Goal: Information Seeking & Learning: Find specific fact

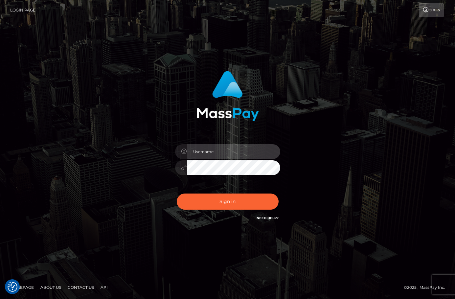
click at [225, 147] on input "text" at bounding box center [233, 151] width 93 height 15
type input "christianc.xcite"
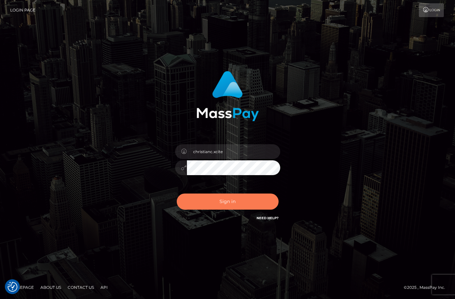
click at [224, 206] on button "Sign in" at bounding box center [228, 202] width 102 height 16
click at [384, 129] on div "Sign in" at bounding box center [227, 149] width 375 height 167
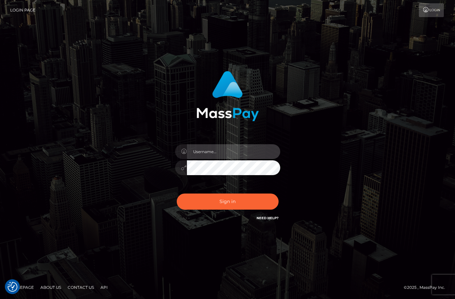
click at [231, 155] on input "text" at bounding box center [233, 151] width 93 height 15
type input "christianc.xcite"
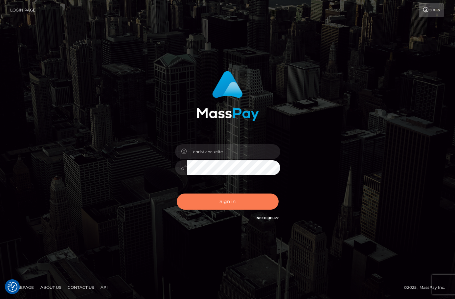
click at [226, 200] on button "Sign in" at bounding box center [228, 202] width 102 height 16
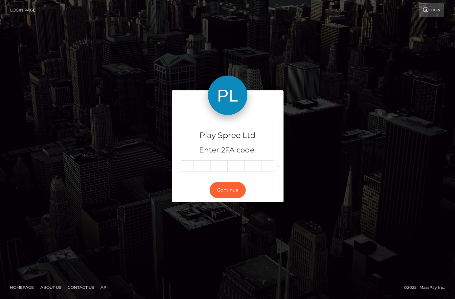
drag, startPoint x: 188, startPoint y: 167, endPoint x: 188, endPoint y: 171, distance: 4.3
click at [188, 167] on input "text" at bounding box center [185, 165] width 17 height 11
type input "3"
type input "6"
type input "5"
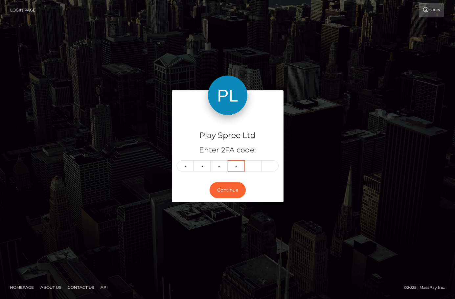
type input "5"
type input "1"
type input "2"
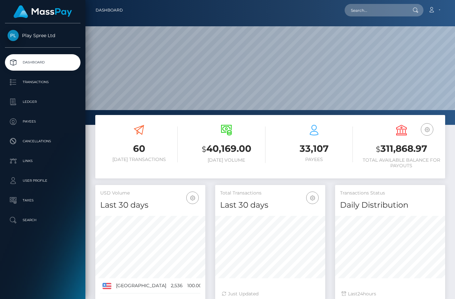
scroll to position [117, 110]
click at [49, 101] on p "Ledger" at bounding box center [43, 102] width 70 height 10
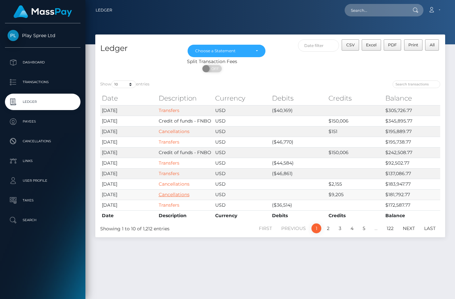
drag, startPoint x: 176, startPoint y: 195, endPoint x: 176, endPoint y: 221, distance: 26.3
click at [176, 194] on link "Cancellations" at bounding box center [174, 195] width 31 height 6
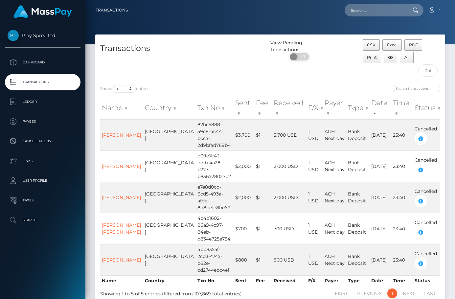
click at [301, 0] on html "Play Spree Ltd Dashboard Transactions Ledger Payees Cancellations" at bounding box center [227, 149] width 455 height 299
click at [46, 104] on p "Ledger" at bounding box center [43, 102] width 70 height 10
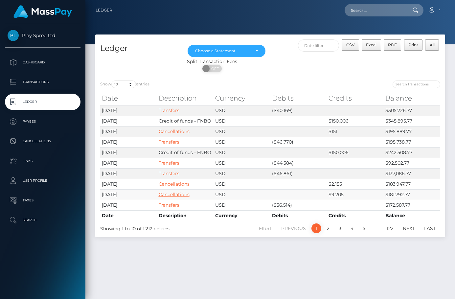
click at [178, 194] on link "Cancellations" at bounding box center [174, 195] width 31 height 6
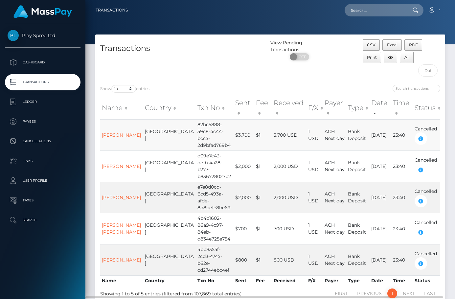
scroll to position [26, 0]
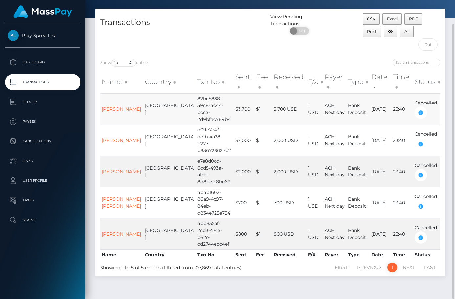
click at [196, 110] on td "82bc5888-59c8-4c44-bcc5-2d9bfad769b4" at bounding box center [215, 108] width 38 height 31
click at [379, 49] on div "CSV Excel PDF Print All" at bounding box center [401, 33] width 87 height 40
click at [366, 53] on div "CSV Excel PDF Print All" at bounding box center [401, 33] width 87 height 40
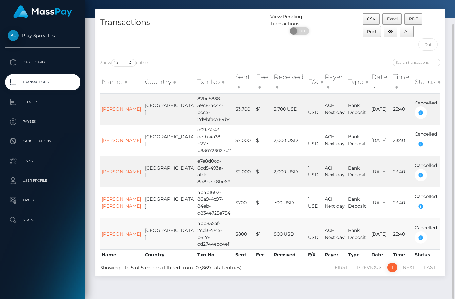
click at [196, 218] on td "4bb8355f-2cd3-4745-b62e-cd2744ebc4ef" at bounding box center [215, 233] width 38 height 31
copy td "4bb8355f-2cd3-4745-b62e-cd2744ebc4ef"
click at [370, 50] on div "CSV Excel PDF Print All" at bounding box center [401, 33] width 87 height 40
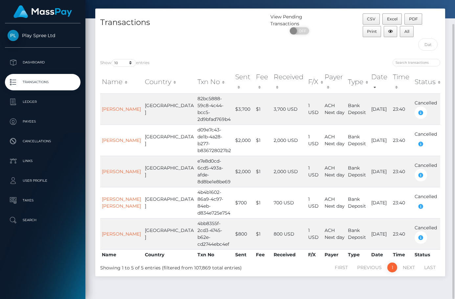
click at [381, 59] on div "Show 10 25 50 100 250 500 1,000 3,500 entries Name Country Txn No Sent Fee Rece…" at bounding box center [270, 165] width 350 height 223
click at [373, 20] on span "CSV" at bounding box center [371, 18] width 9 height 5
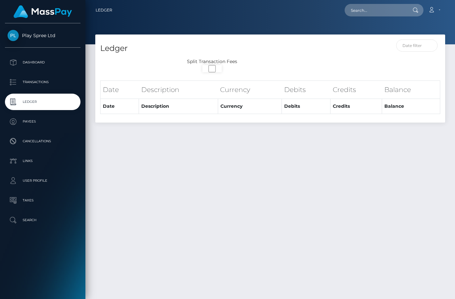
select select
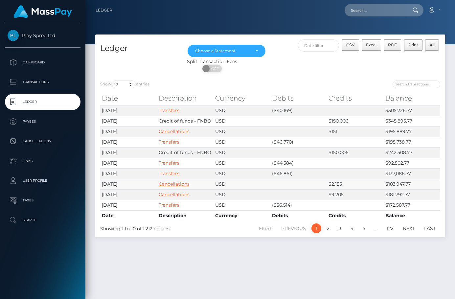
click at [173, 186] on link "Cancellations" at bounding box center [174, 184] width 31 height 6
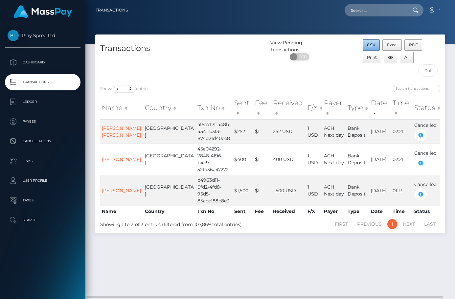
click at [370, 43] on span "CSV" at bounding box center [371, 44] width 9 height 5
drag, startPoint x: 390, startPoint y: 291, endPoint x: 386, endPoint y: 293, distance: 4.3
click at [390, 290] on div "Transactions View Pending Transactions ON OFF CSV Excel PDF Print All Show 10 2…" at bounding box center [271, 164] width 370 height 259
click at [204, 0] on html "Play Spree Ltd Dashboard Transactions Ledger Payees Cancellations" at bounding box center [227, 149] width 455 height 299
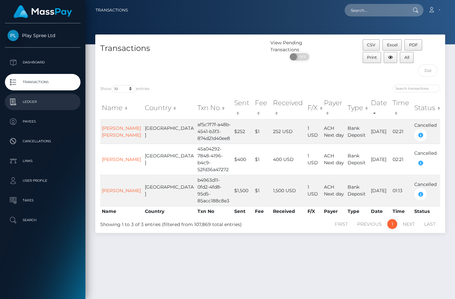
click at [42, 103] on p "Ledger" at bounding box center [43, 102] width 70 height 10
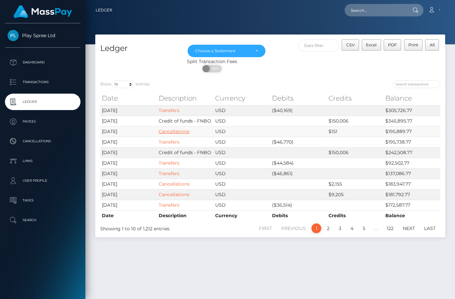
click at [166, 131] on link "Cancellations" at bounding box center [174, 132] width 31 height 6
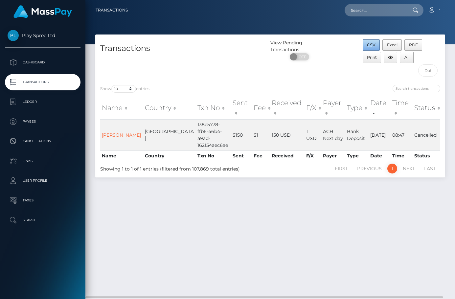
click at [377, 43] on button "CSV" at bounding box center [371, 44] width 17 height 11
drag, startPoint x: 405, startPoint y: 25, endPoint x: 412, endPoint y: 19, distance: 8.4
click at [406, 24] on div at bounding box center [271, 22] width 370 height 44
click at [376, 12] on input "text" at bounding box center [376, 10] width 62 height 12
paste input "45a04292-7848-4196-b4c9-52fd36a47272"
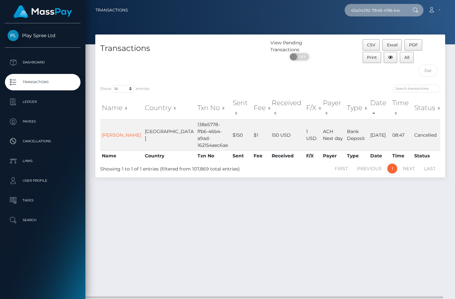
scroll to position [0, 32]
type input "45a04292-7848-4196-b4c9-52fd36a47272"
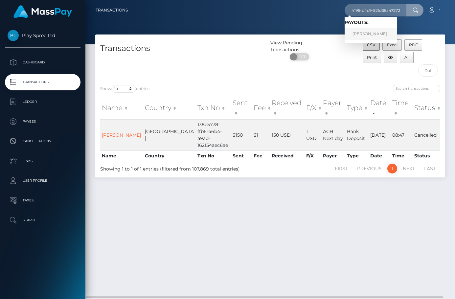
click at [367, 36] on link "PETER A LEWKOWICZ" at bounding box center [371, 34] width 53 height 12
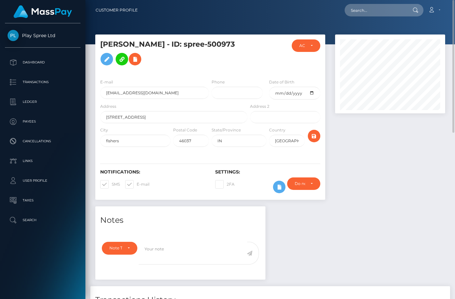
scroll to position [263, 0]
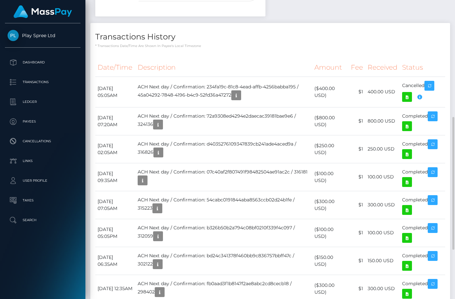
click at [390, 20] on div "Notes Note Type Compliance Clear Compliance General Note Type" at bounding box center [270, 160] width 360 height 434
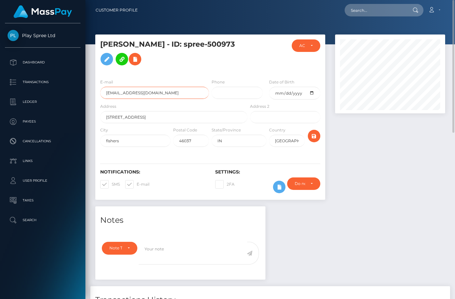
click at [121, 93] on input "paltp@yahoo.com" at bounding box center [154, 93] width 109 height 12
click at [121, 92] on input "paltp@yahoo.com" at bounding box center [154, 93] width 109 height 12
drag, startPoint x: 262, startPoint y: 15, endPoint x: 260, endPoint y: 20, distance: 5.7
click at [262, 15] on div "Loading... Loading... Account Edit Profile Logout" at bounding box center [294, 10] width 302 height 14
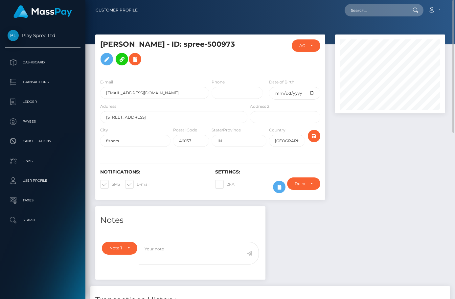
click at [376, 176] on div at bounding box center [391, 121] width 120 height 172
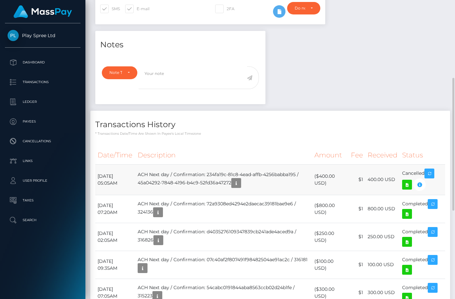
drag, startPoint x: 121, startPoint y: 184, endPoint x: 98, endPoint y: 179, distance: 23.5
click at [98, 179] on td "August 25, 2025 05:05AM" at bounding box center [115, 179] width 40 height 31
copy td "August 25, 2025 05:05AM"
drag, startPoint x: 390, startPoint y: 32, endPoint x: 394, endPoint y: 29, distance: 4.9
click at [391, 31] on div "Notes Note Type Compliance Clear Compliance General Note Type" at bounding box center [270, 248] width 360 height 434
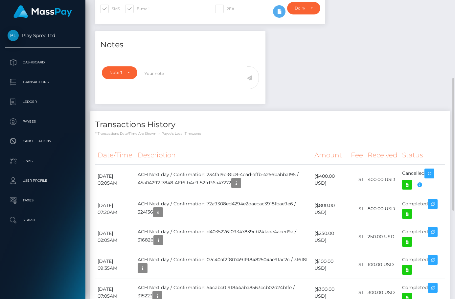
scroll to position [0, 0]
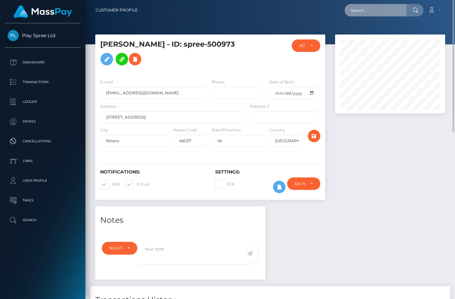
click at [365, 9] on input "text" at bounding box center [376, 10] width 62 height 12
paste input "138e5778-ffb6-46b4-a9ad-162154aec6ae"
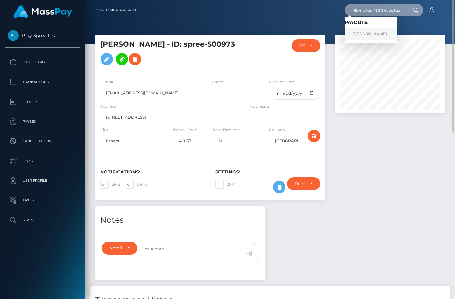
type input "138e5778-ffb6-46b4-a9ad-162154aec6ae"
click at [383, 32] on link "TRINIDAD GUSTAMANTE" at bounding box center [371, 34] width 53 height 12
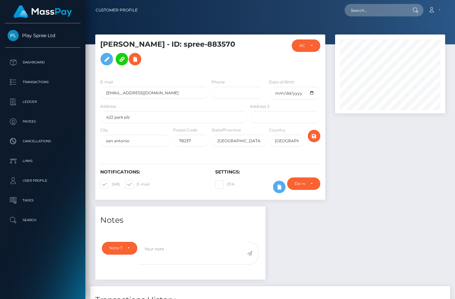
scroll to position [79, 110]
click at [140, 95] on input "biggrandma6@gmail.com" at bounding box center [154, 93] width 109 height 12
click at [285, 9] on div "Loading... Loading... Account Edit Profile Logout" at bounding box center [294, 10] width 302 height 14
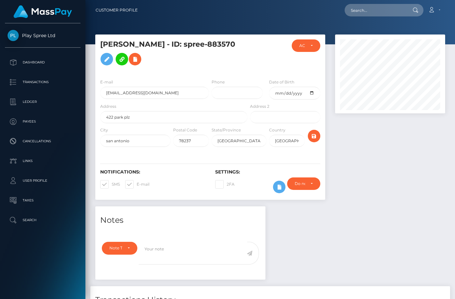
click at [322, 15] on div "Loading... Loading... Account Edit Profile Logout" at bounding box center [294, 10] width 302 height 14
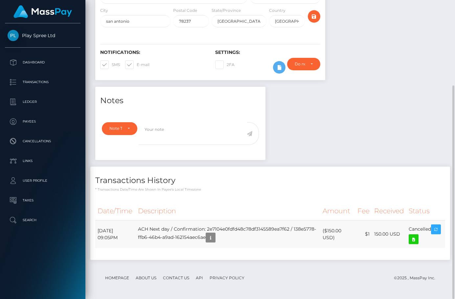
click at [106, 230] on td "August 25, 2025 09:05PM" at bounding box center [115, 234] width 40 height 28
copy tr "August 25, 2025 09:05PM"
click at [389, 29] on div at bounding box center [391, 1] width 120 height 172
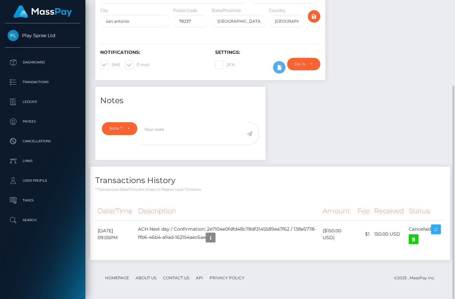
drag, startPoint x: 375, startPoint y: 94, endPoint x: 372, endPoint y: 86, distance: 8.0
click at [375, 92] on div "Notes Note Type Compliance Clear Compliance General Note Type" at bounding box center [270, 177] width 360 height 180
